Goal: Find contact information: Find contact information

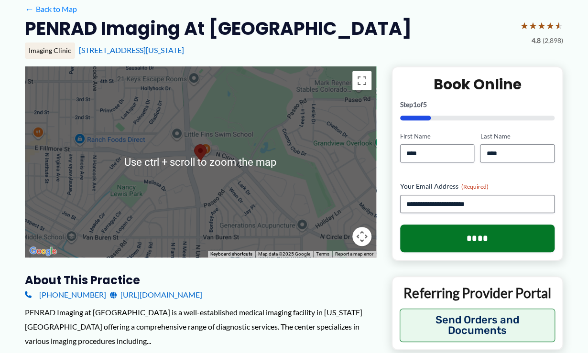
scroll to position [77, 0]
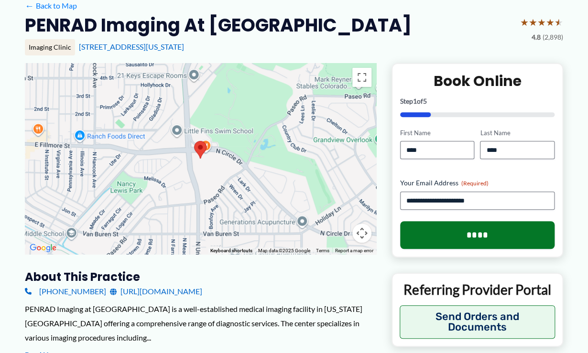
click at [201, 155] on img at bounding box center [200, 150] width 12 height 18
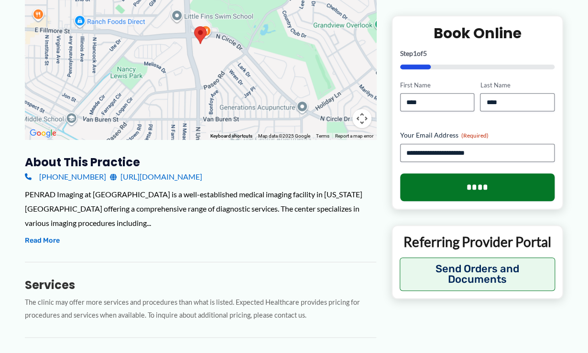
scroll to position [230, 0]
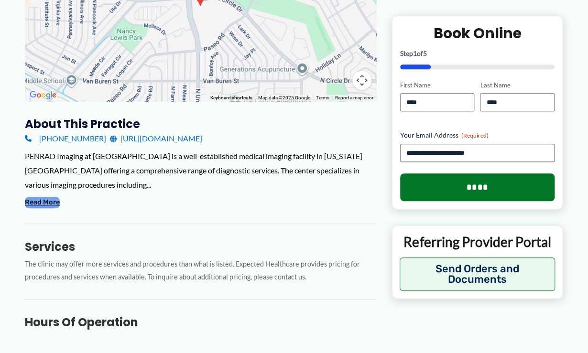
click at [48, 199] on button "Read More" at bounding box center [42, 202] width 35 height 11
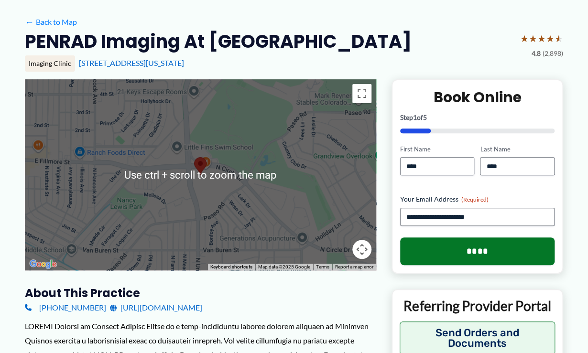
scroll to position [0, 0]
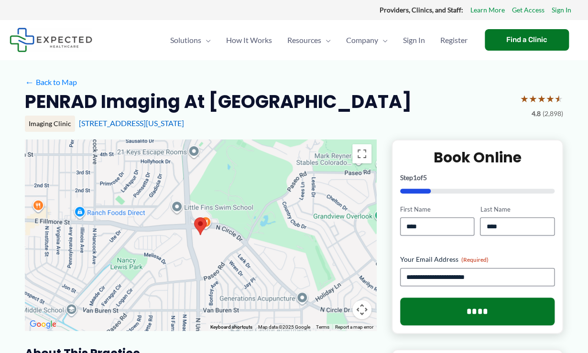
click at [199, 222] on img at bounding box center [200, 227] width 12 height 18
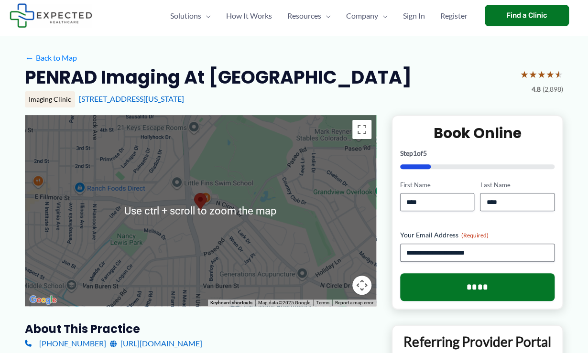
scroll to position [38, 0]
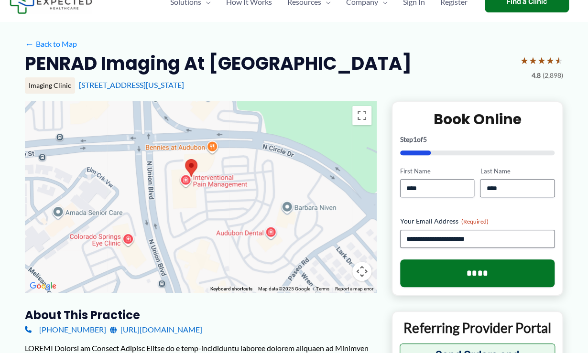
drag, startPoint x: 247, startPoint y: 151, endPoint x: 242, endPoint y: 173, distance: 22.6
click at [242, 173] on div at bounding box center [201, 196] width 352 height 191
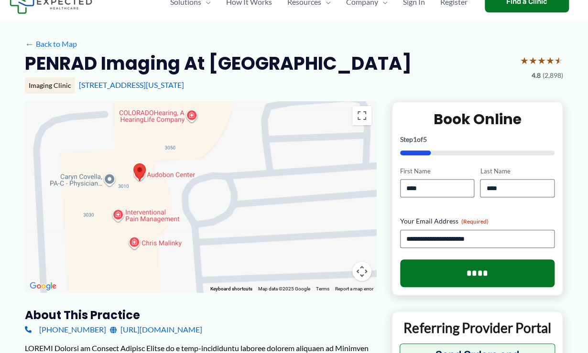
drag, startPoint x: 149, startPoint y: 207, endPoint x: 251, endPoint y: 198, distance: 102.3
click at [251, 198] on div at bounding box center [201, 196] width 352 height 191
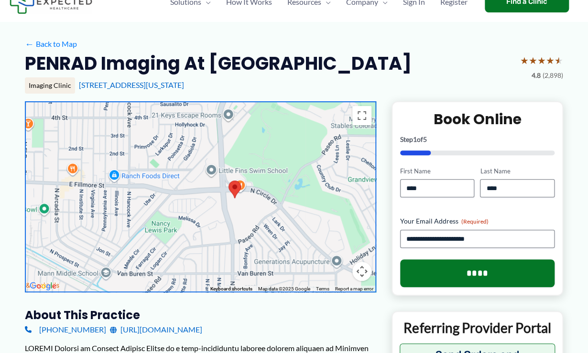
click at [235, 189] on img at bounding box center [235, 190] width 12 height 18
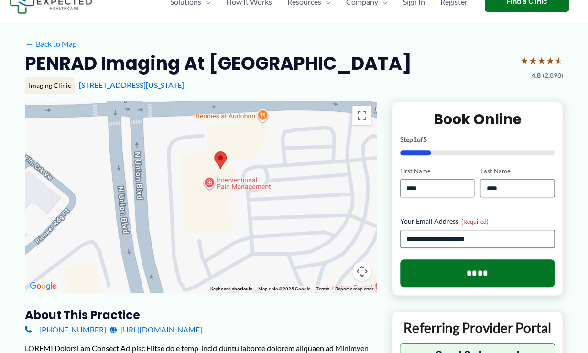
drag, startPoint x: 242, startPoint y: 207, endPoint x: 230, endPoint y: 121, distance: 86.9
click at [231, 115] on div at bounding box center [201, 196] width 352 height 191
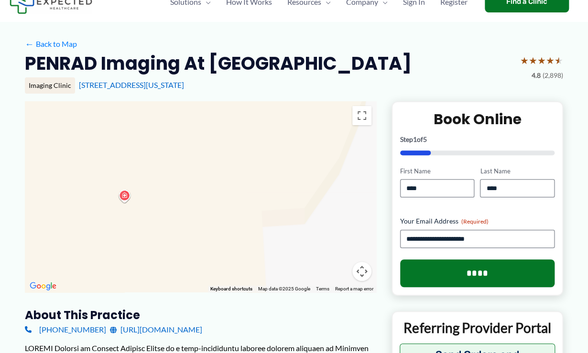
drag, startPoint x: 109, startPoint y: 170, endPoint x: 352, endPoint y: 287, distance: 269.6
click at [355, 287] on div "Use ctrl + scroll to zoom the map Keyboard shortcuts Map Data Map data ©2025 Go…" at bounding box center [201, 196] width 352 height 191
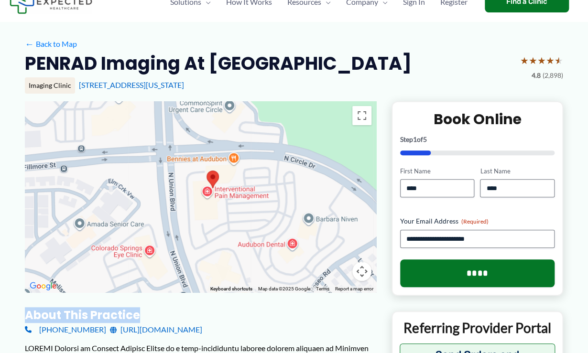
drag, startPoint x: 266, startPoint y: 314, endPoint x: 264, endPoint y: 239, distance: 74.7
click at [265, 329] on div "[PHONE_NUMBER] [URL][DOMAIN_NAME]" at bounding box center [201, 330] width 352 height 14
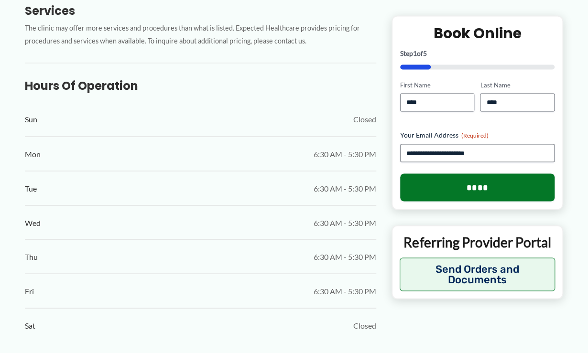
scroll to position [612, 0]
